Goal: Navigation & Orientation: Understand site structure

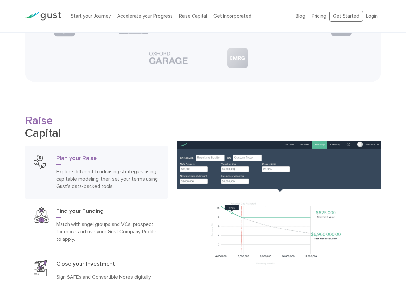
scroll to position [836, 0]
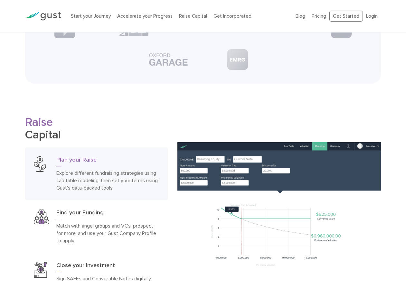
click at [179, 10] on div "Start your Journey Accelerate your Progress Raise Capital Get Incorporated" at bounding box center [178, 16] width 224 height 20
click at [139, 13] on link "Accelerate your Progress" at bounding box center [144, 16] width 55 height 6
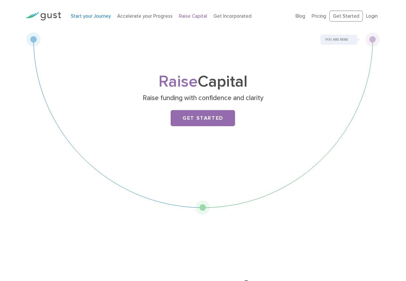
click at [101, 18] on link "Start your Journey" at bounding box center [91, 16] width 40 height 6
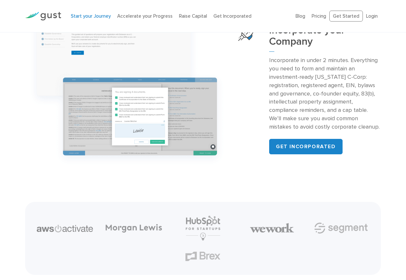
scroll to position [679, 0]
